Goal: Transaction & Acquisition: Purchase product/service

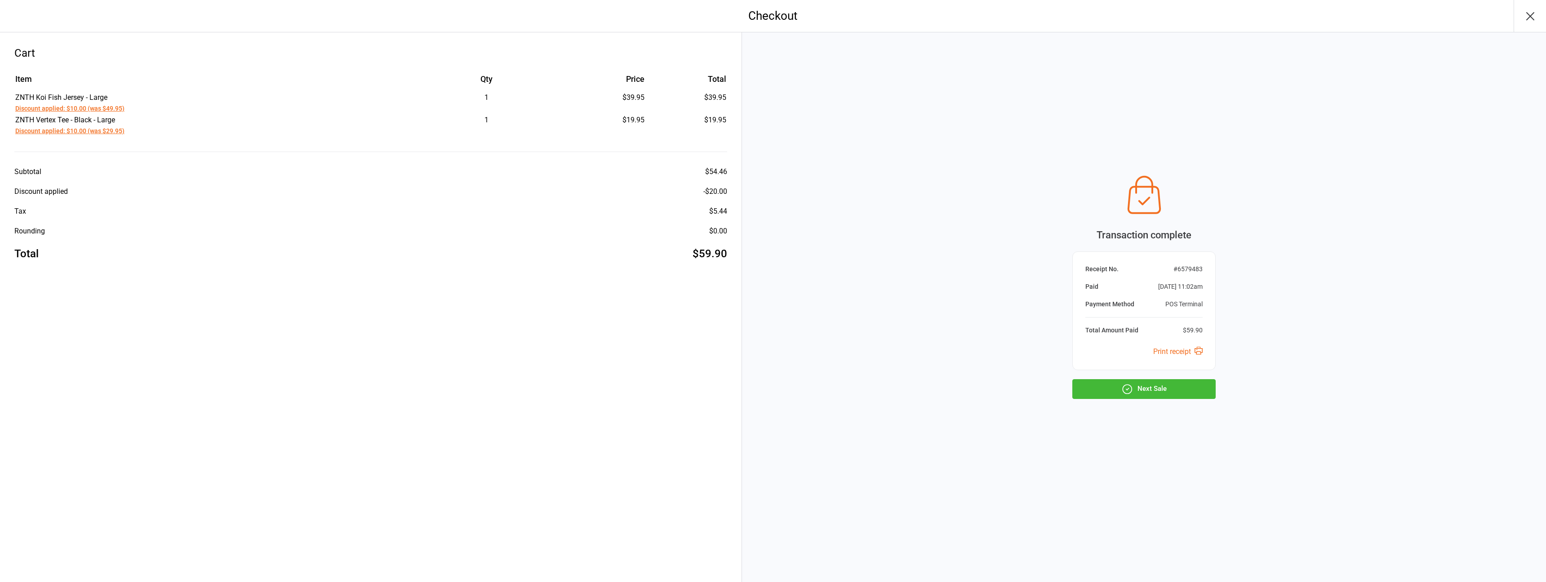
click at [1148, 394] on button "Next Sale" at bounding box center [1144, 389] width 143 height 20
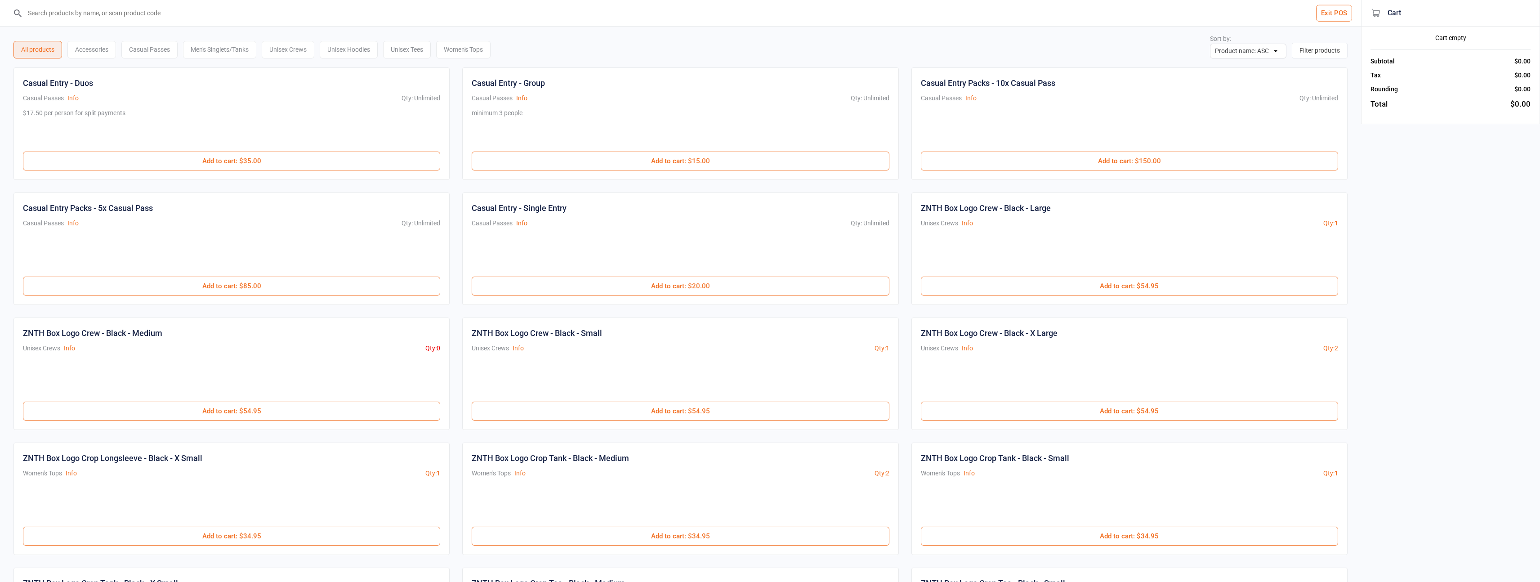
click at [76, 13] on input "search" at bounding box center [685, 13] width 1325 height 26
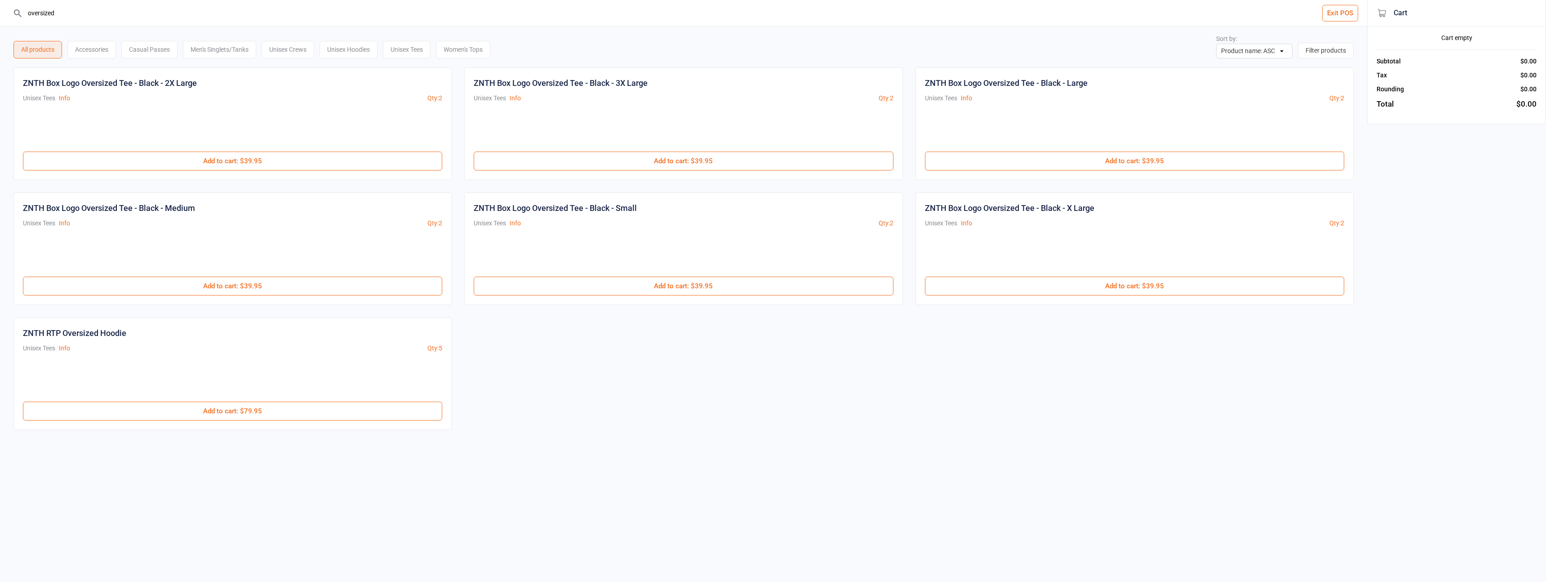
click at [587, 210] on div "ZNTH Box Logo Oversized Tee - Black - Small" at bounding box center [555, 208] width 163 height 12
click at [216, 17] on input "oversized" at bounding box center [688, 13] width 1331 height 26
type input "o"
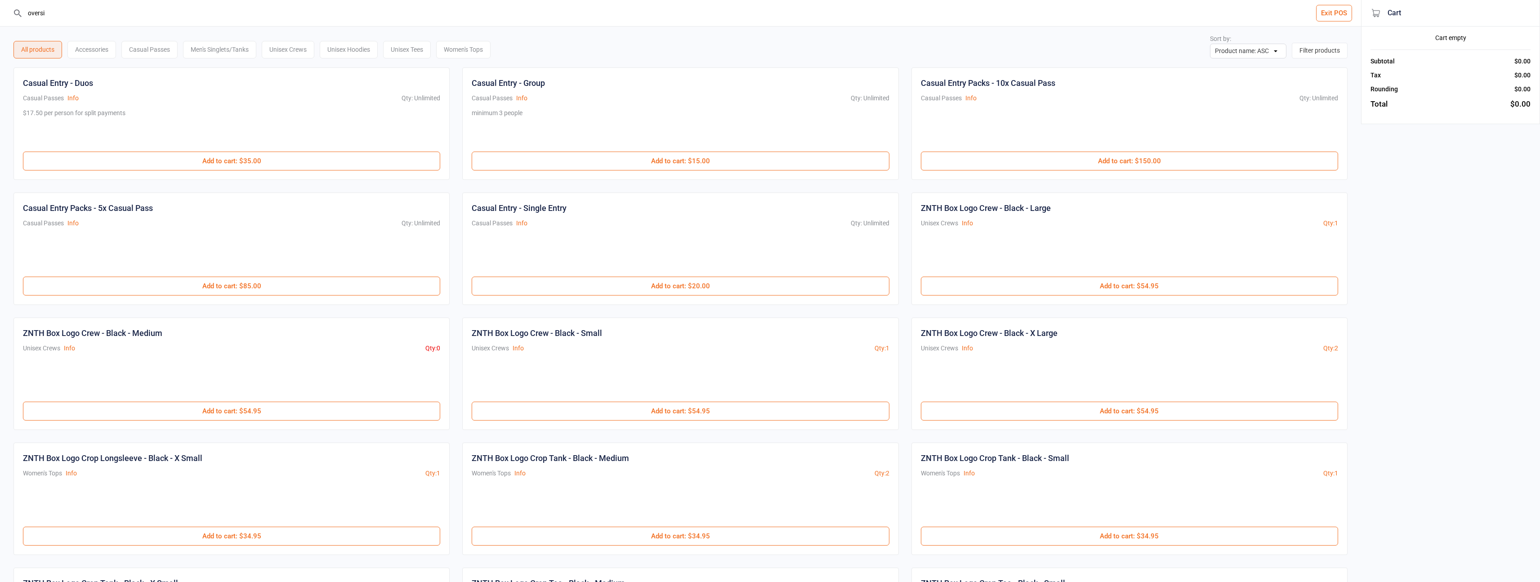
type input "oversiz"
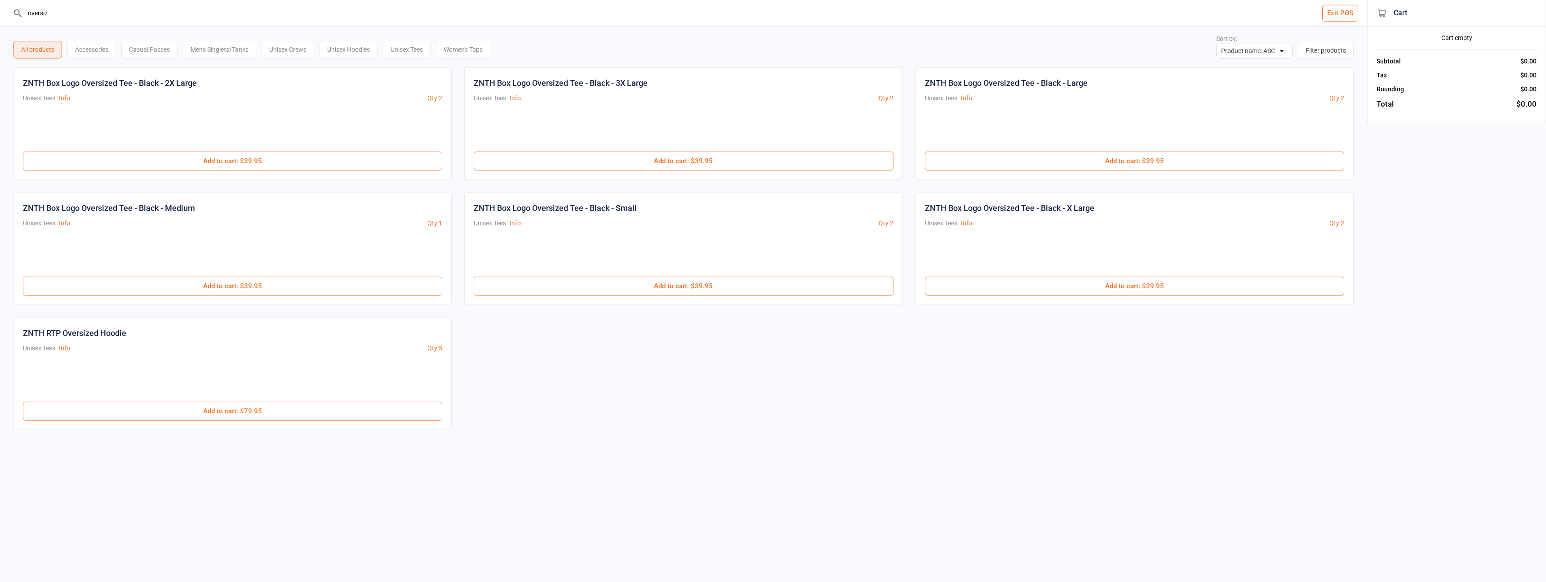
drag, startPoint x: 61, startPoint y: 13, endPoint x: 21, endPoint y: 13, distance: 40.5
click at [21, 13] on div "oversiz" at bounding box center [684, 13] width 1342 height 26
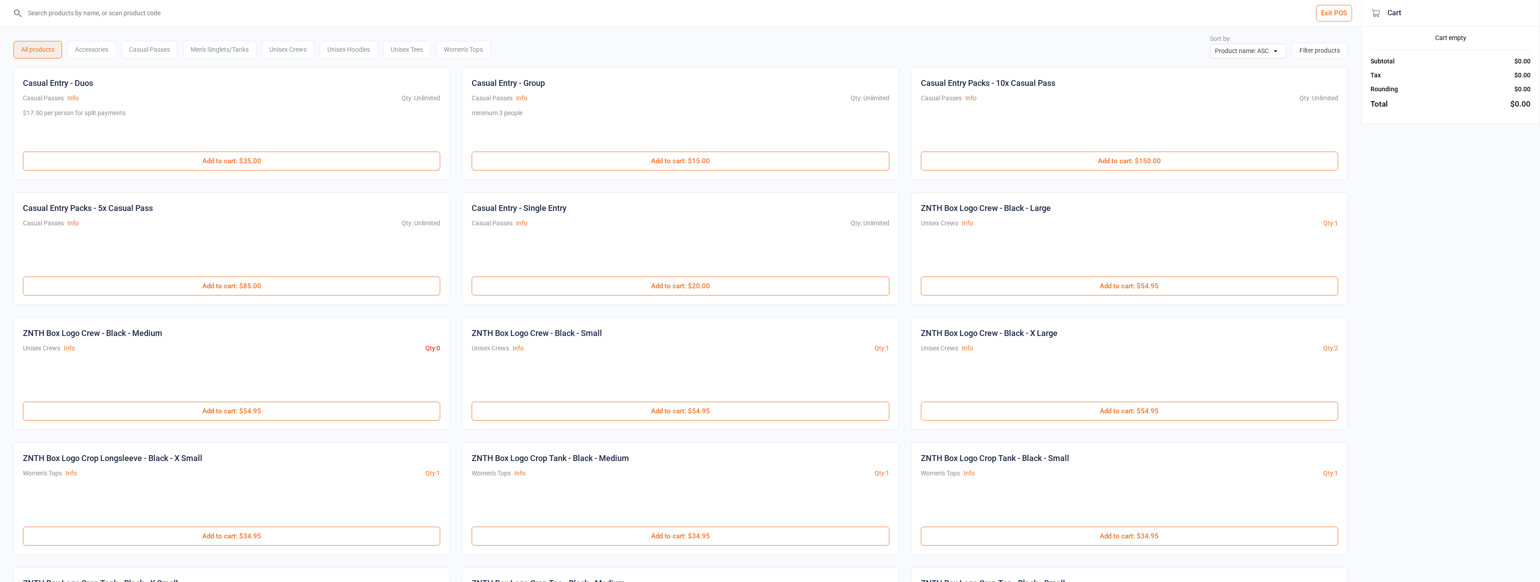
click at [118, 17] on input "search" at bounding box center [685, 13] width 1325 height 26
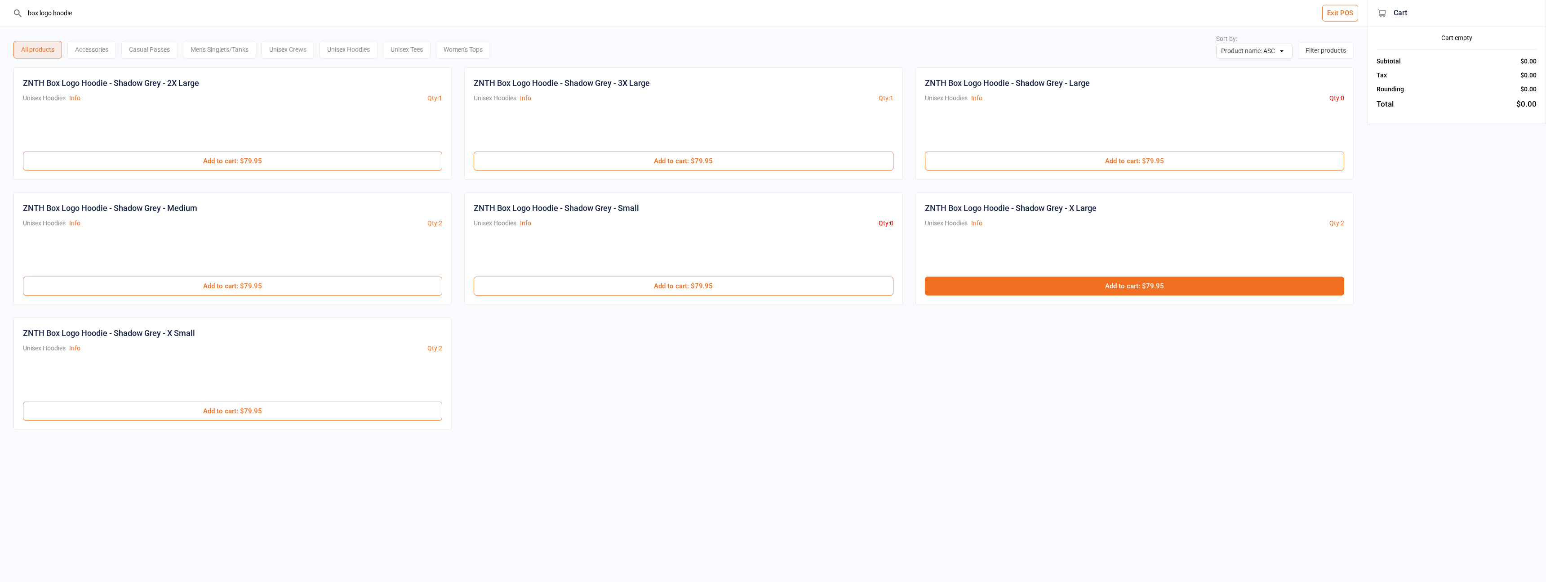
type input "box logo hoodie"
click at [1088, 285] on button "Add to cart : $79.95" at bounding box center [1134, 285] width 419 height 19
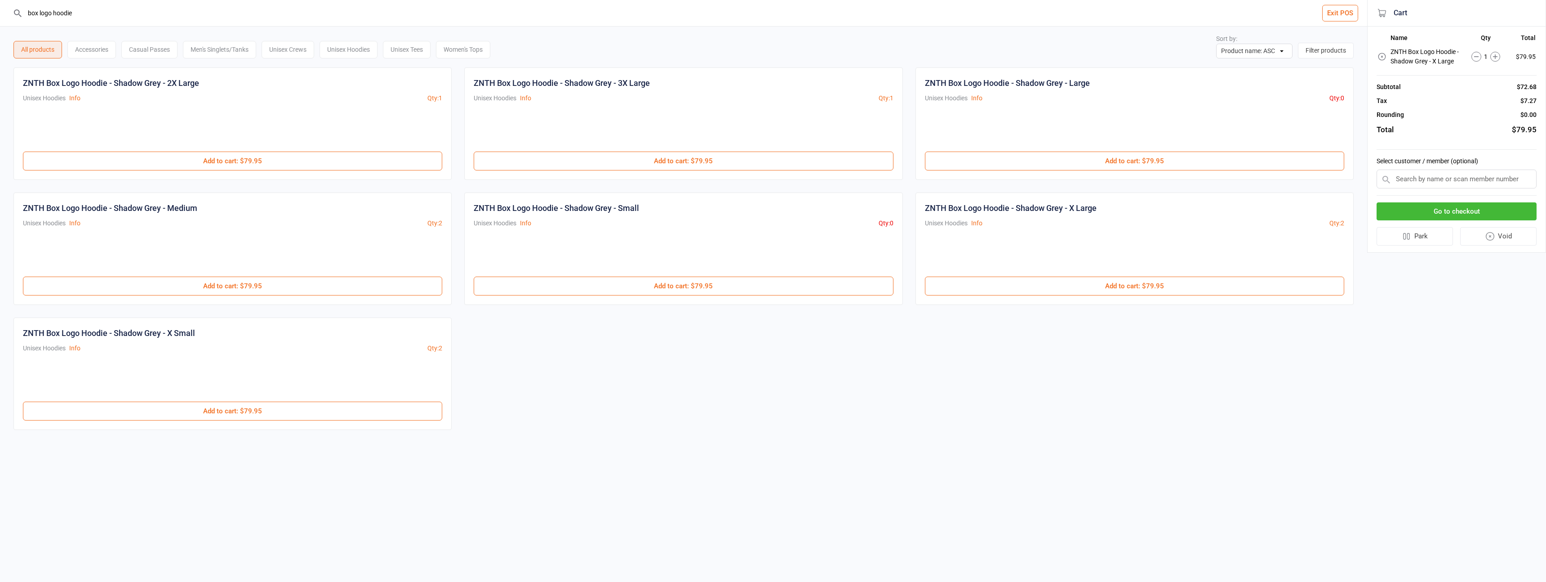
click at [87, 19] on input "box logo hoodie" at bounding box center [688, 13] width 1331 height 26
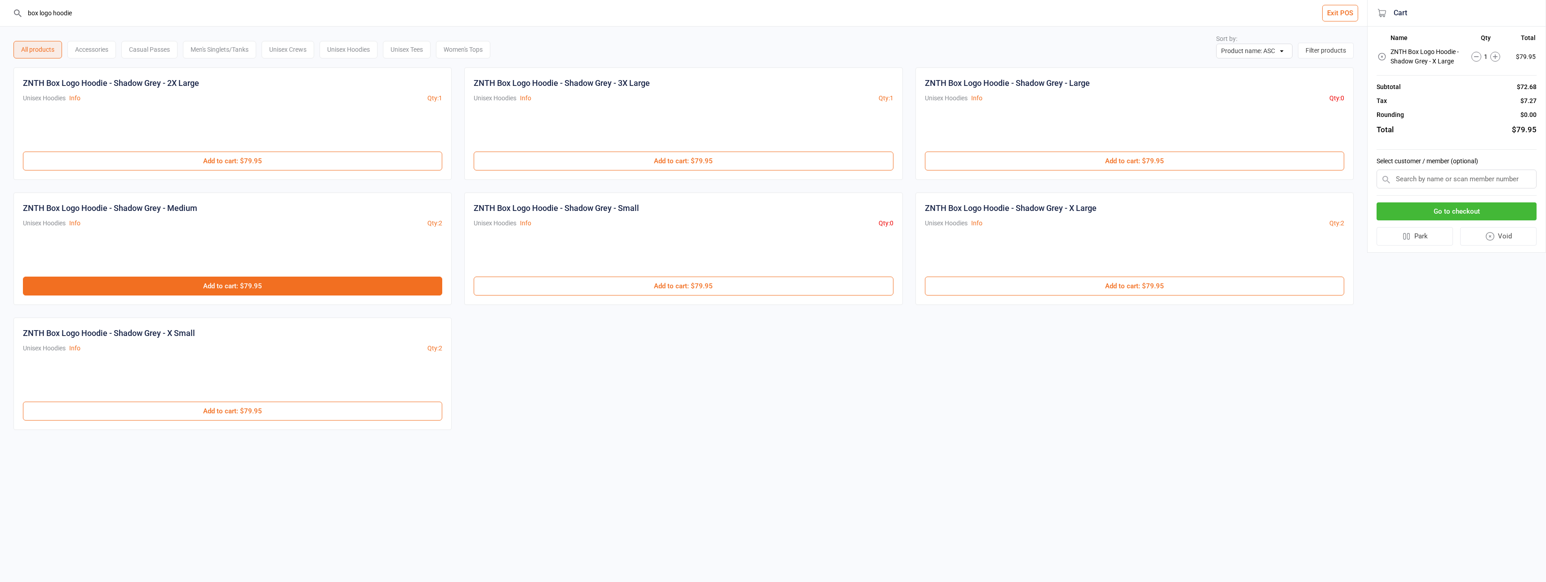
click at [232, 281] on button "Add to cart : $79.95" at bounding box center [232, 285] width 419 height 19
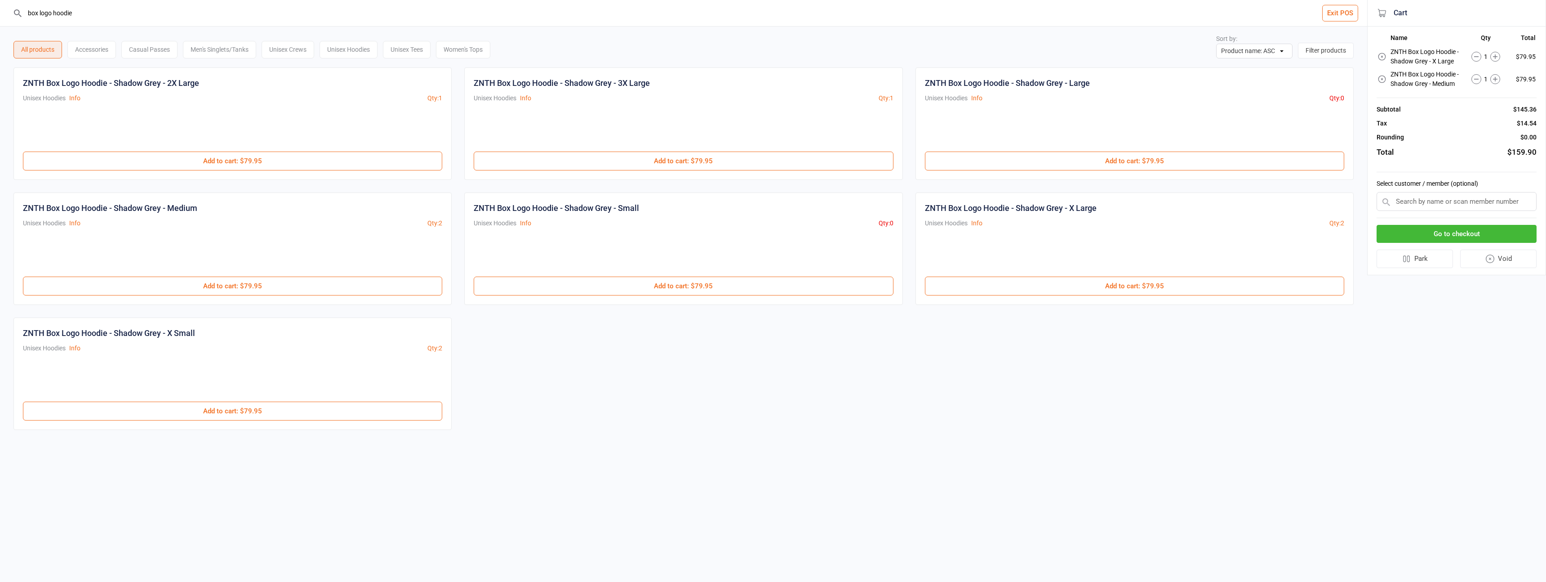
click at [1469, 232] on button "Go to checkout" at bounding box center [1457, 234] width 160 height 18
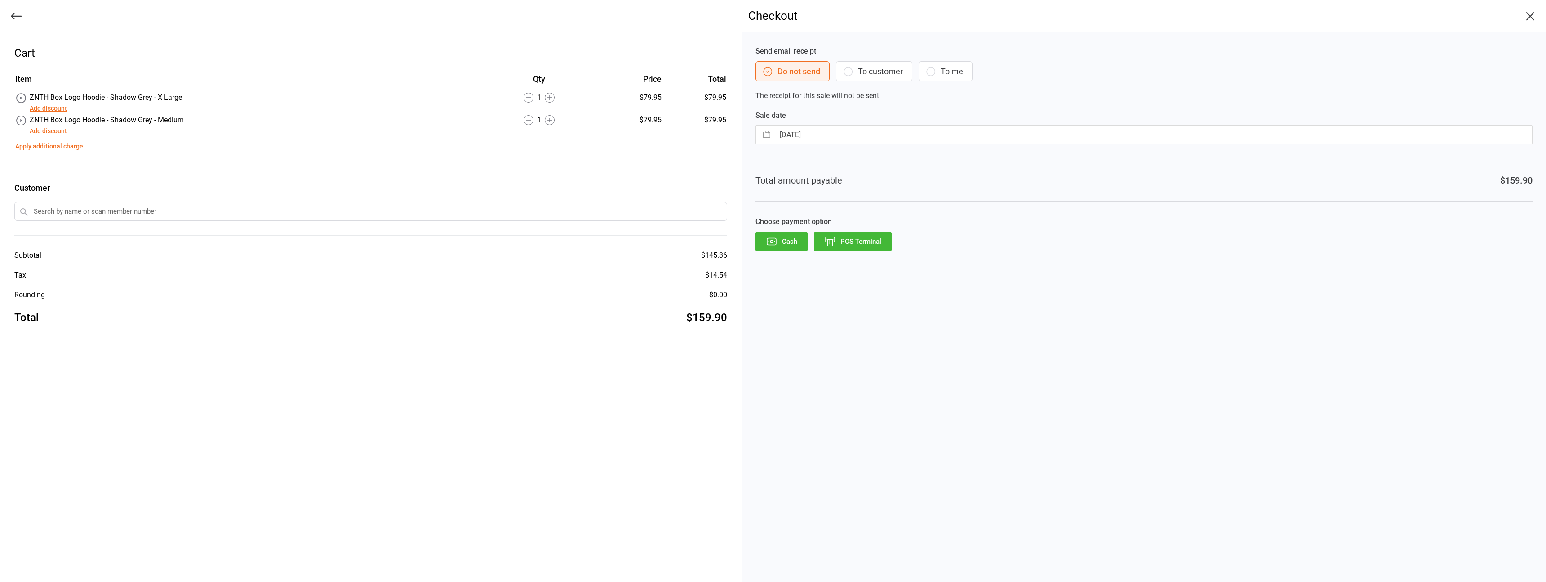
click at [58, 109] on button "Add discount" at bounding box center [48, 108] width 37 height 9
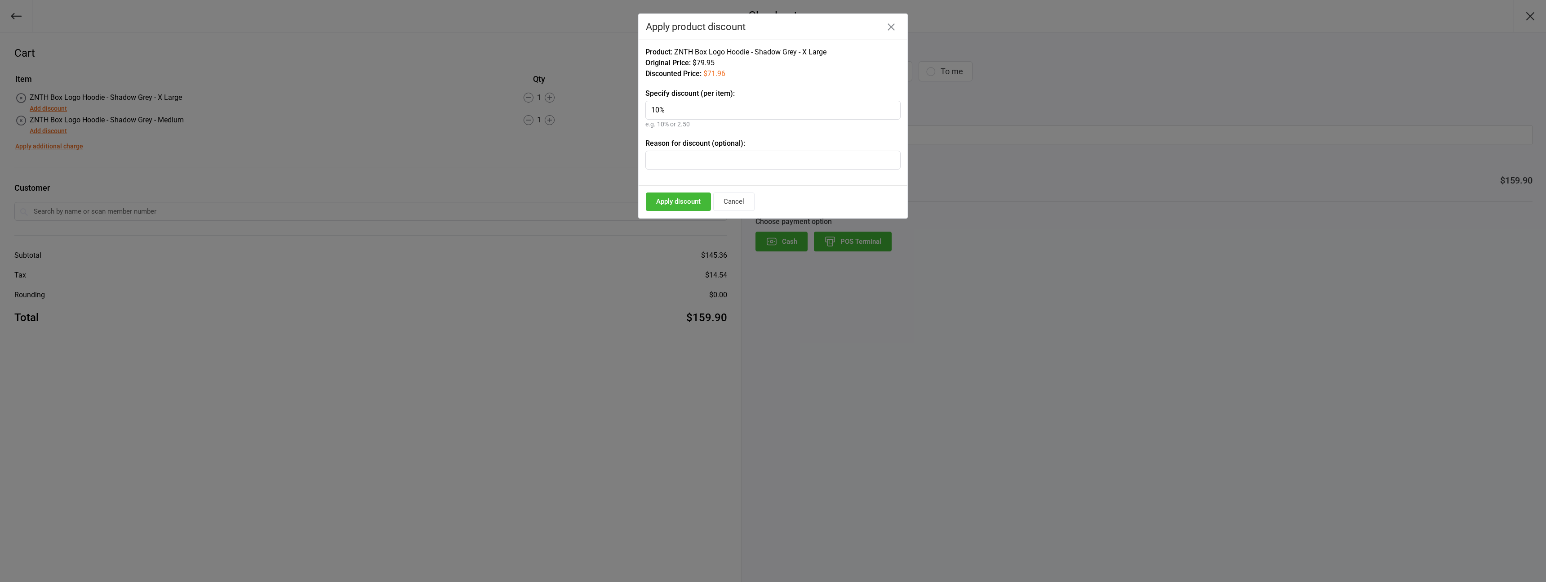
type input "10%"
click at [657, 209] on button "Apply discount" at bounding box center [678, 201] width 65 height 18
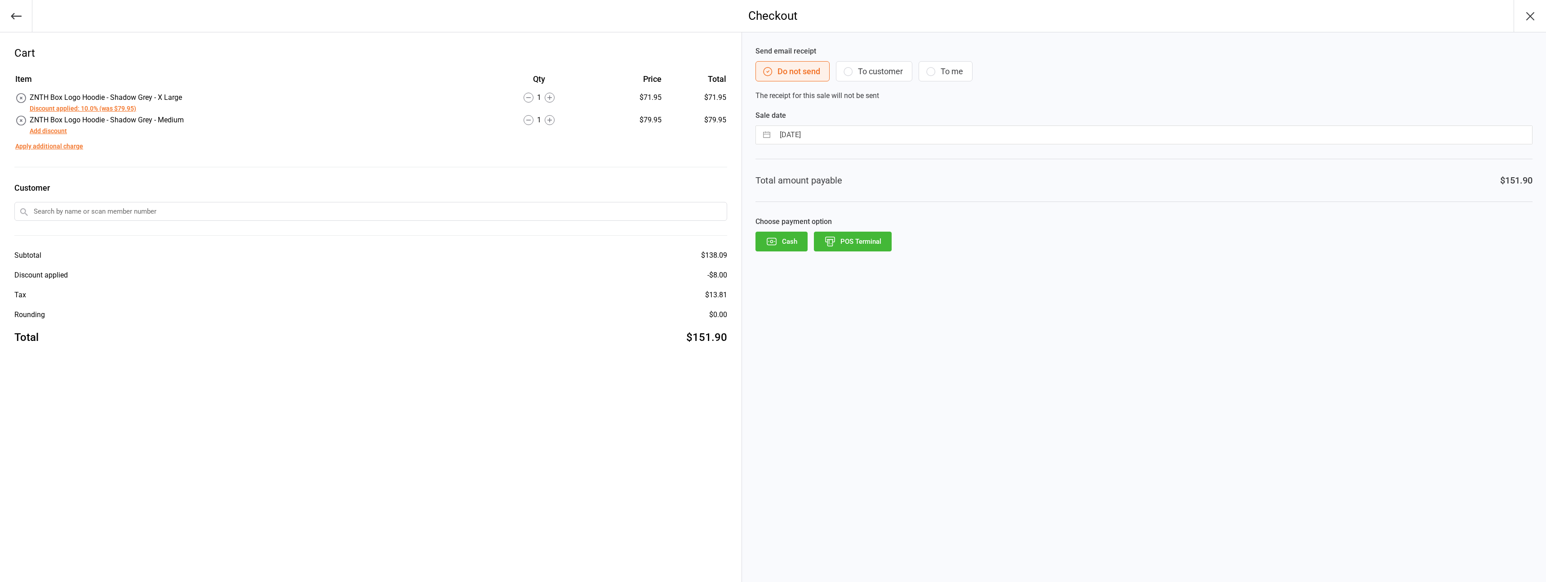
click at [61, 131] on button "Add discount" at bounding box center [48, 130] width 37 height 9
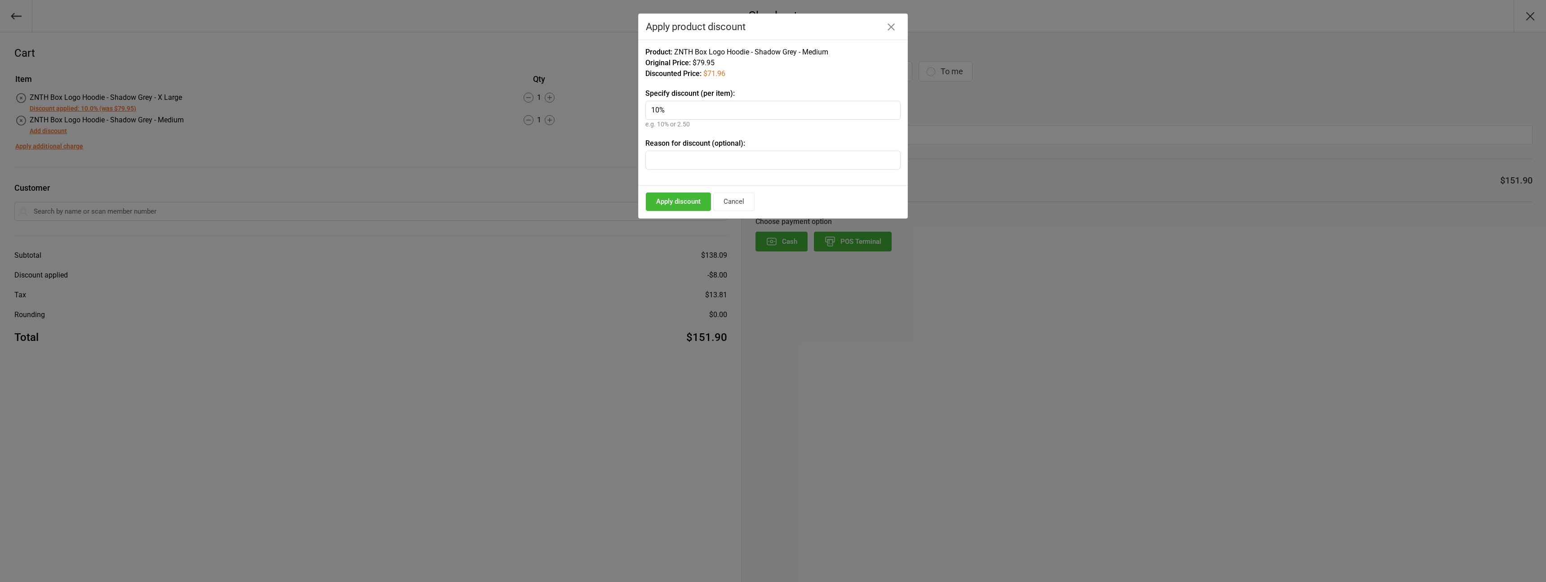
type input "10%"
click at [694, 207] on button "Apply discount" at bounding box center [678, 201] width 65 height 18
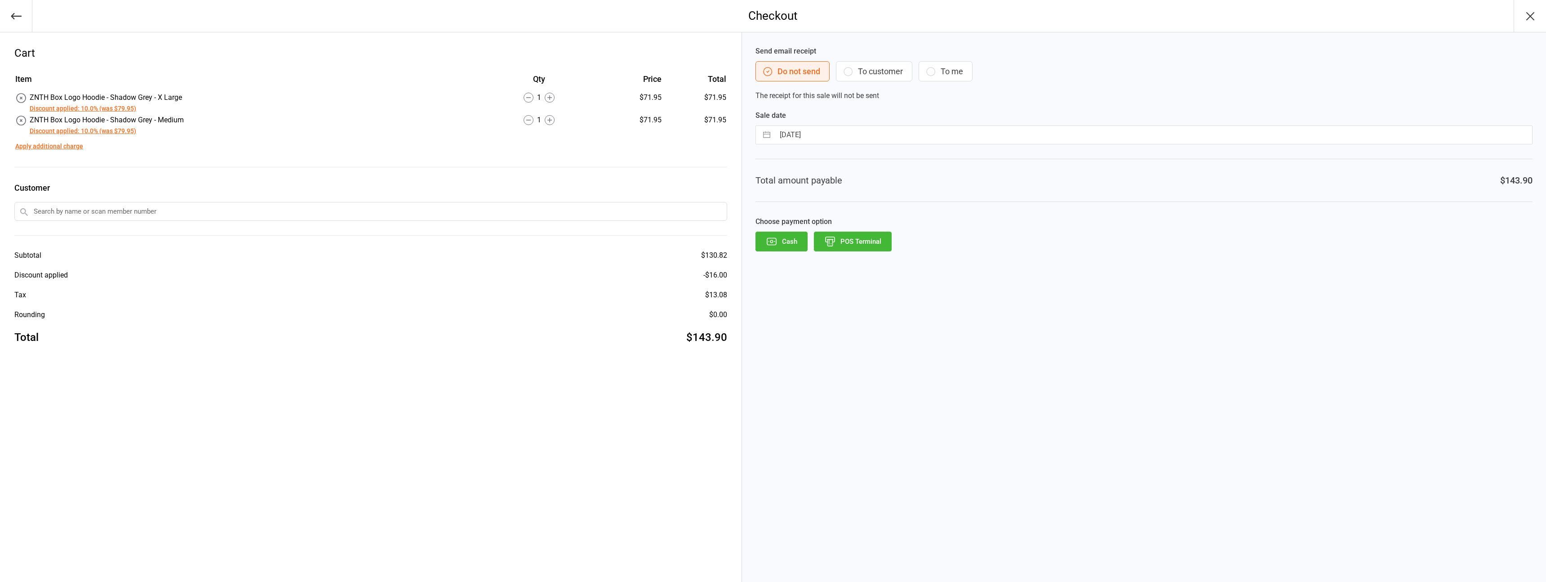
click at [843, 239] on button "POS Terminal" at bounding box center [853, 242] width 78 height 20
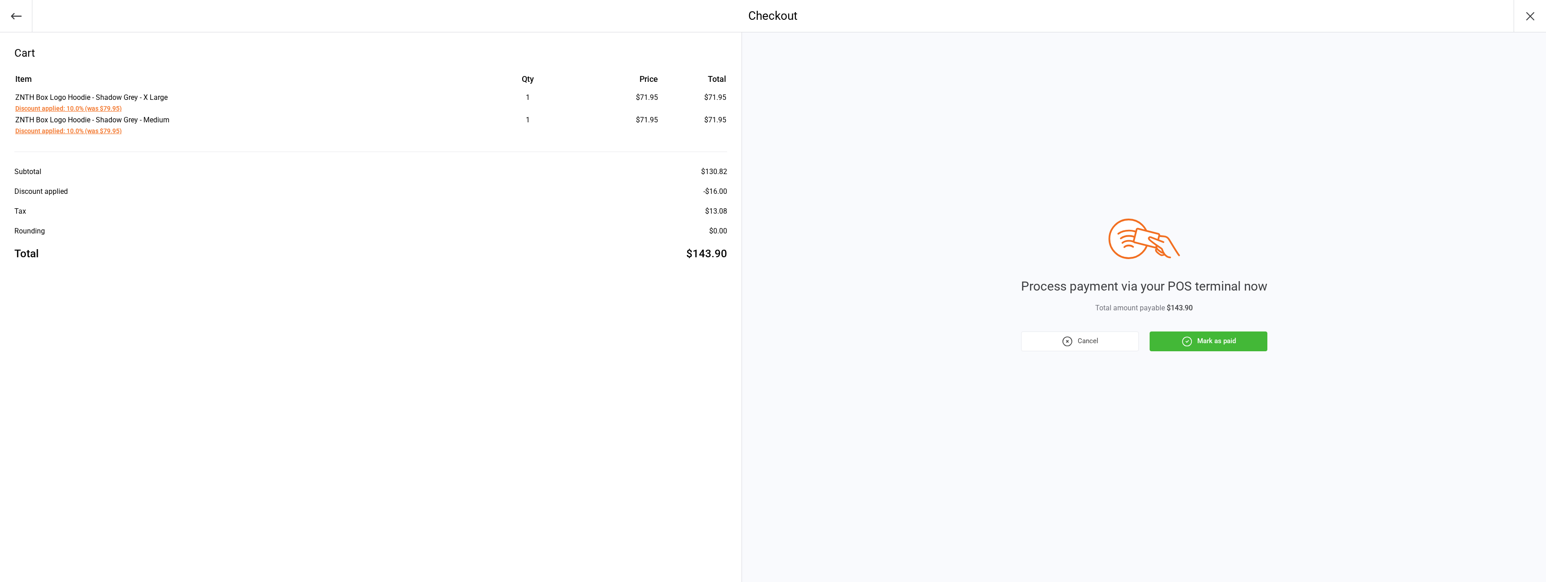
click at [1238, 330] on div "Process payment via your POS terminal now Total amount payable $143.90 Cancel M…" at bounding box center [1144, 284] width 246 height 133
click at [1241, 333] on button "Mark as paid" at bounding box center [1209, 341] width 118 height 20
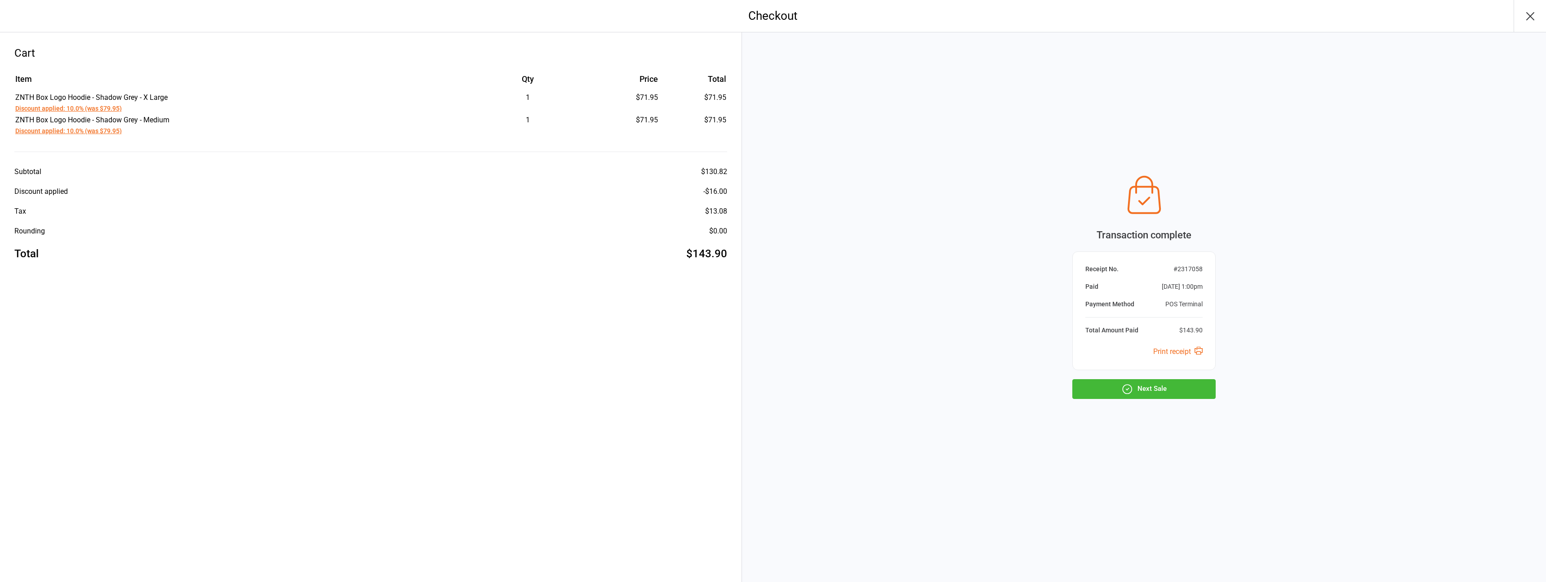
click at [1178, 385] on button "Next Sale" at bounding box center [1144, 389] width 143 height 20
